Goal: Book appointment/travel/reservation

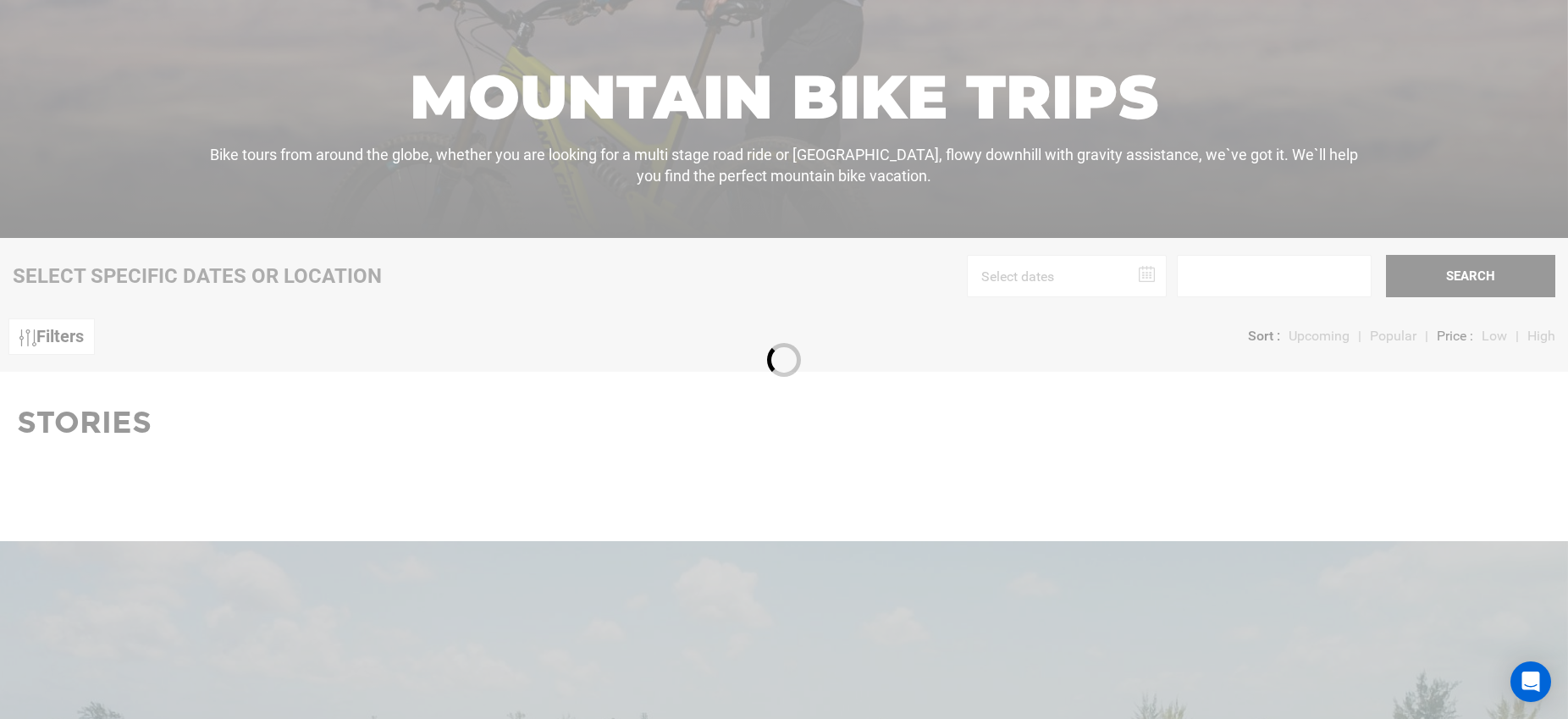
scroll to position [409, 0]
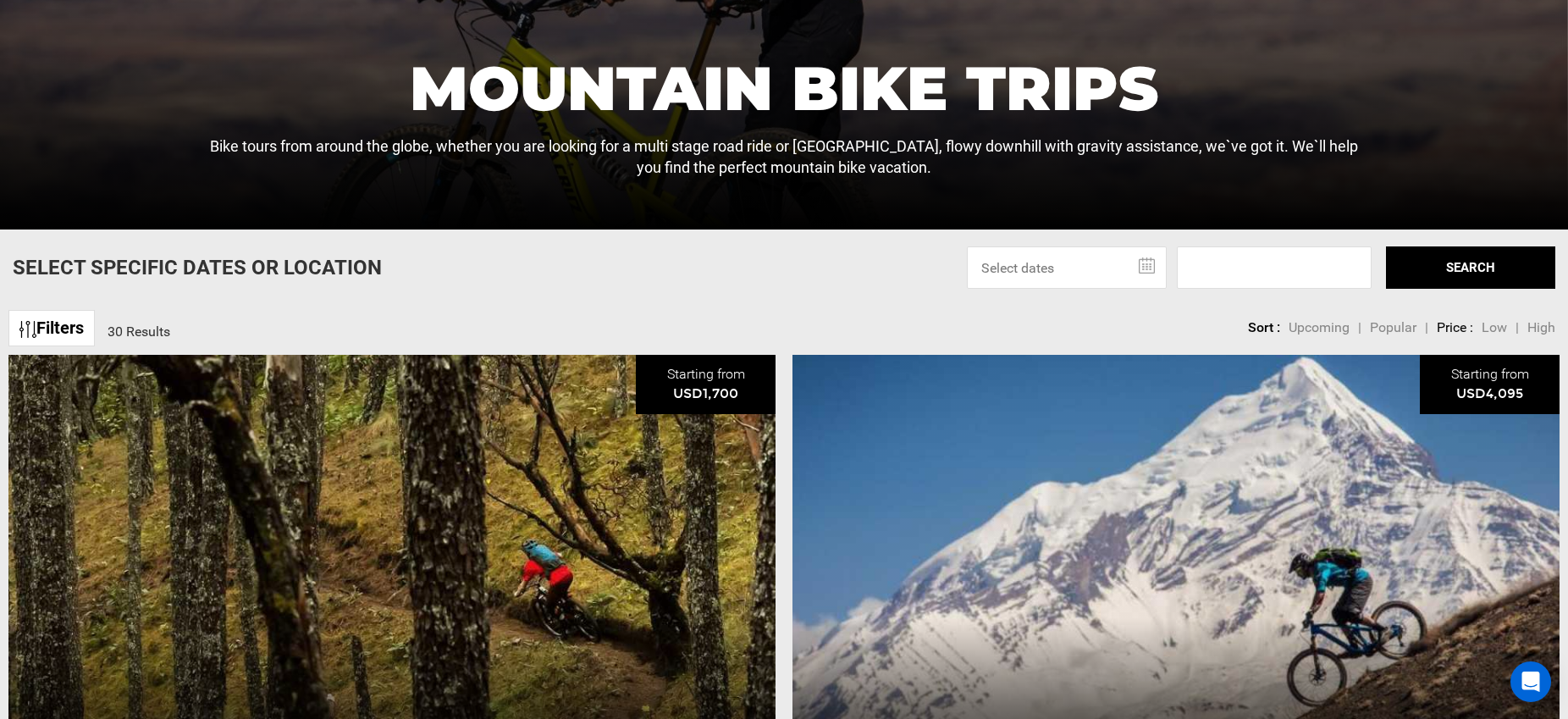
click at [1116, 268] on input "text" at bounding box center [1066, 267] width 200 height 42
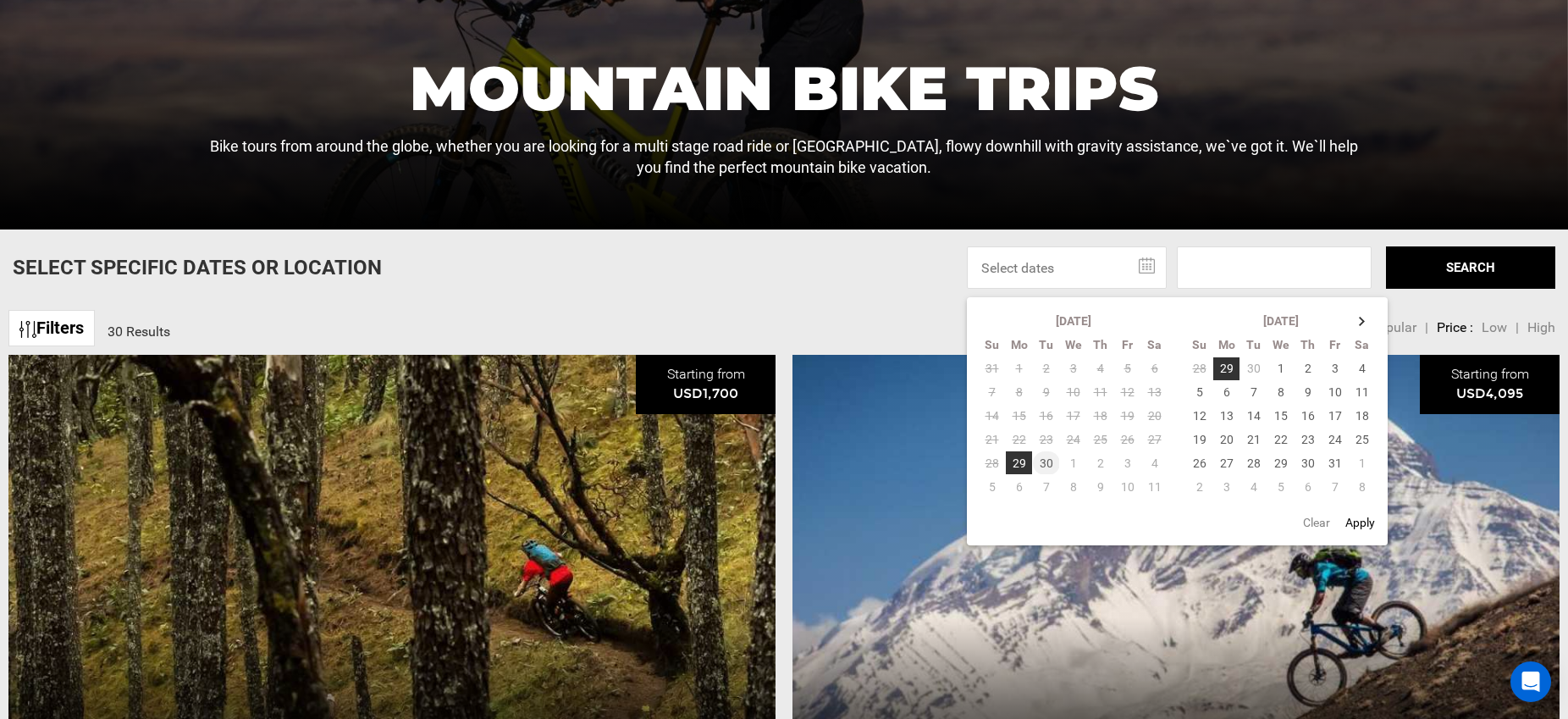
click at [1038, 462] on td "30" at bounding box center [1046, 464] width 27 height 24
click at [1237, 266] on input at bounding box center [1273, 267] width 194 height 42
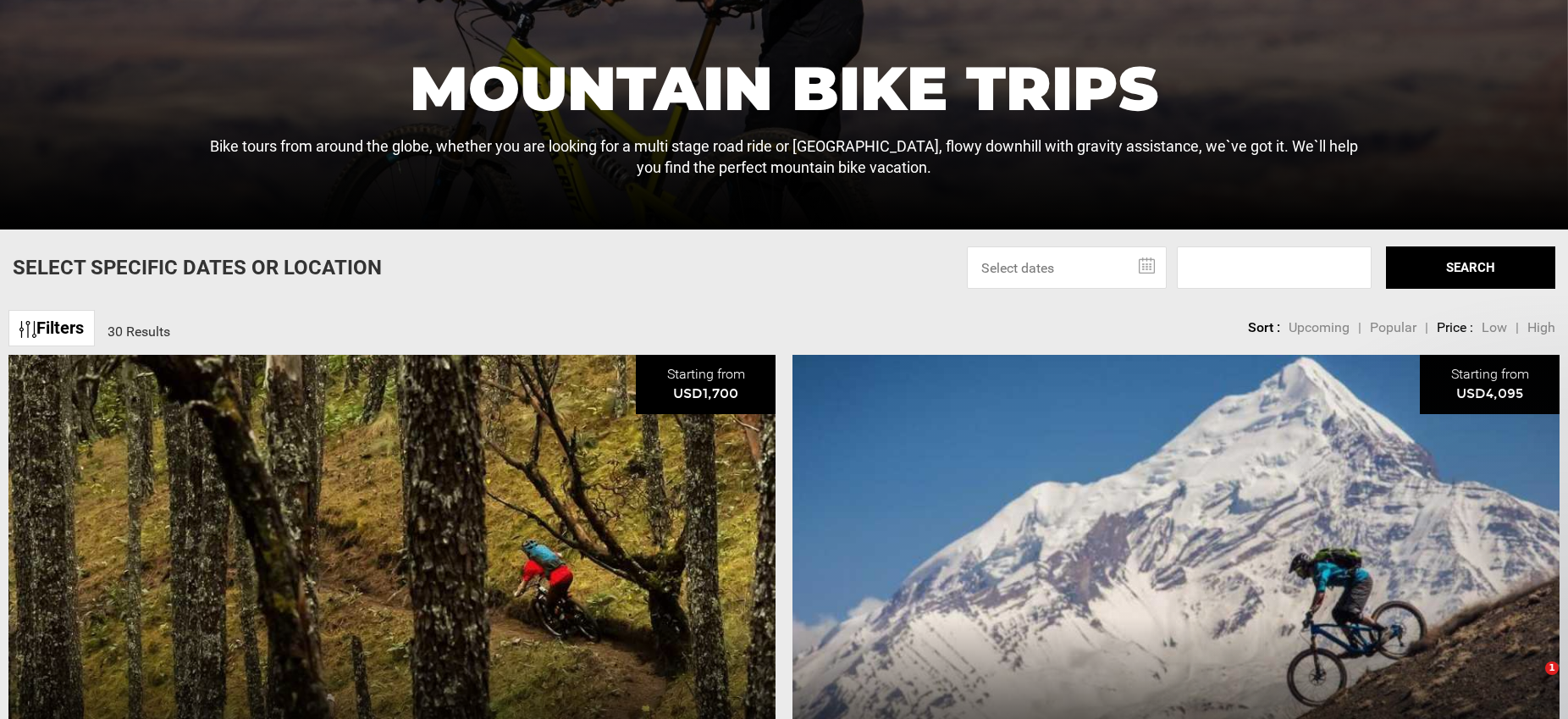
click at [1109, 271] on input "text" at bounding box center [1066, 267] width 200 height 42
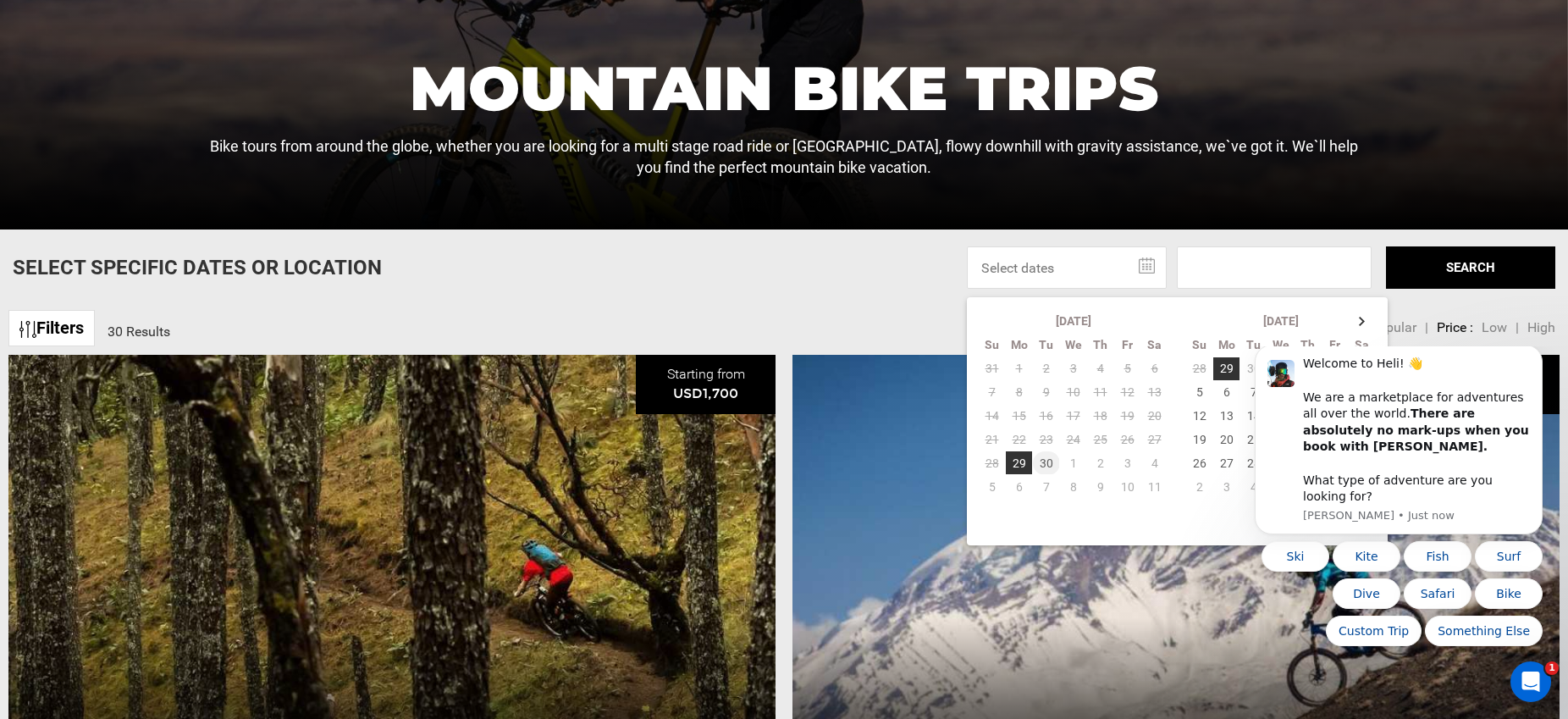
click at [1039, 464] on td "30" at bounding box center [1046, 464] width 27 height 24
click at [1072, 462] on td "1" at bounding box center [1074, 464] width 27 height 24
click at [1052, 463] on td "30" at bounding box center [1046, 464] width 27 height 24
click at [1457, 269] on button "SEARCH" at bounding box center [1471, 267] width 170 height 42
